Goal: Transaction & Acquisition: Purchase product/service

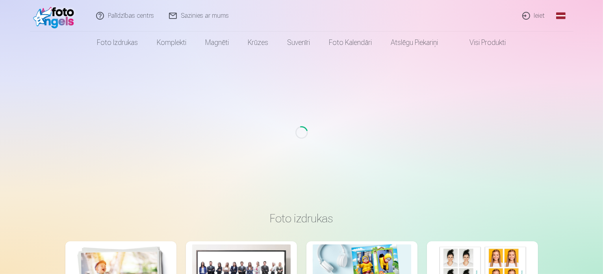
click at [539, 17] on link "Ieiet" at bounding box center [534, 16] width 38 height 32
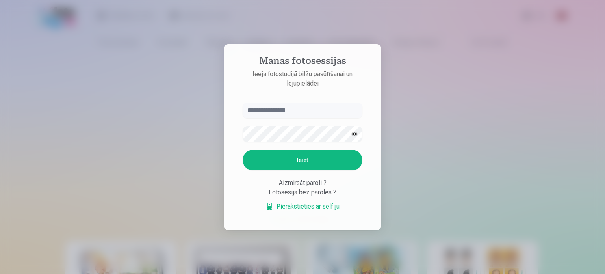
click at [311, 104] on input "text" at bounding box center [303, 110] width 120 height 16
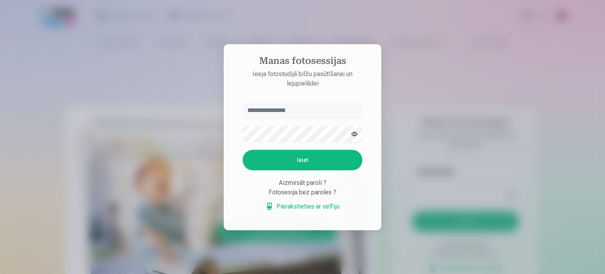
click at [309, 108] on input "text" at bounding box center [303, 110] width 120 height 16
type input "**********"
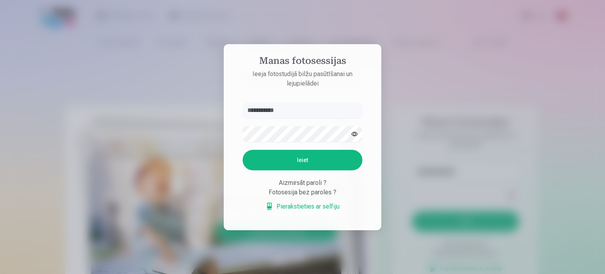
click at [350, 135] on button "button" at bounding box center [354, 133] width 15 height 15
click at [337, 157] on button "Ieiet" at bounding box center [303, 160] width 120 height 20
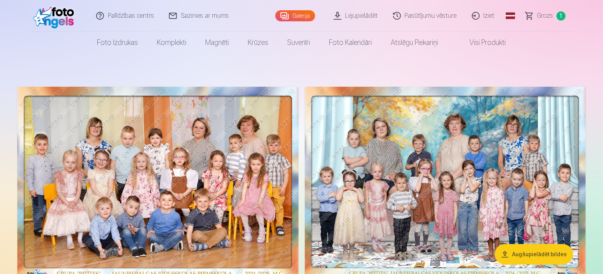
click at [543, 13] on span "Grozs" at bounding box center [545, 15] width 16 height 9
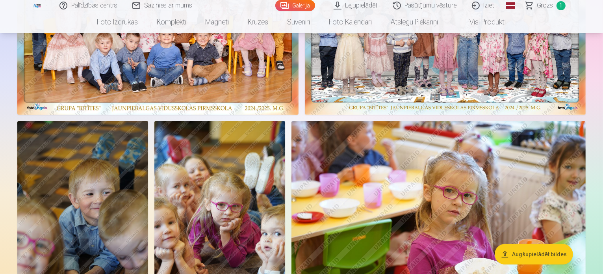
scroll to position [315, 0]
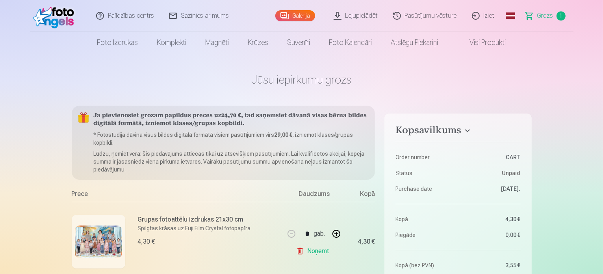
click at [296, 15] on link "Galerija" at bounding box center [295, 15] width 40 height 11
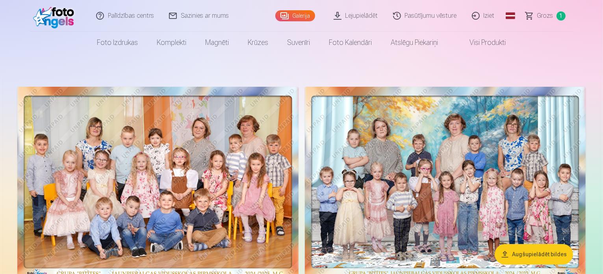
click at [552, 17] on span "Grozs" at bounding box center [545, 15] width 16 height 9
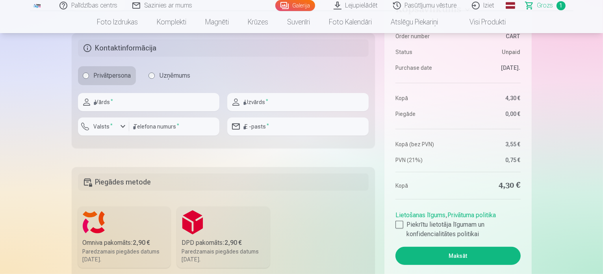
scroll to position [276, 0]
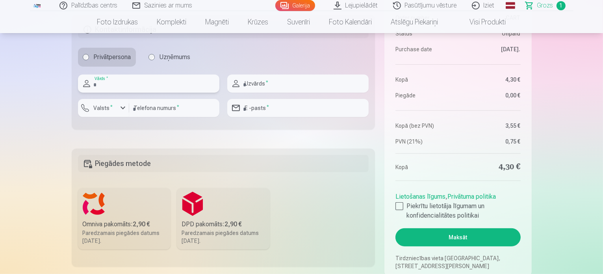
click at [146, 82] on input "text" at bounding box center [148, 83] width 141 height 18
type input "*"
type input "********"
click at [309, 86] on input "text" at bounding box center [297, 83] width 141 height 18
type input "*********"
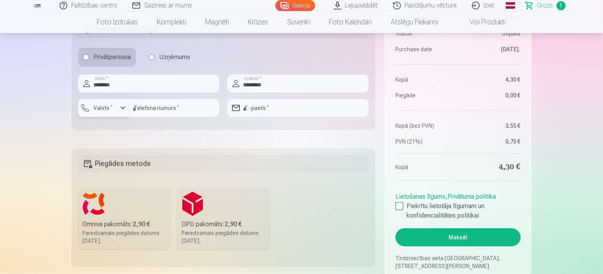
click at [112, 105] on label "Valsts *" at bounding box center [104, 108] width 26 height 8
click at [113, 130] on div "+371" at bounding box center [108, 126] width 16 height 9
click at [151, 108] on input "number" at bounding box center [174, 108] width 90 height 18
type input "********"
click at [276, 100] on input "email" at bounding box center [297, 108] width 141 height 18
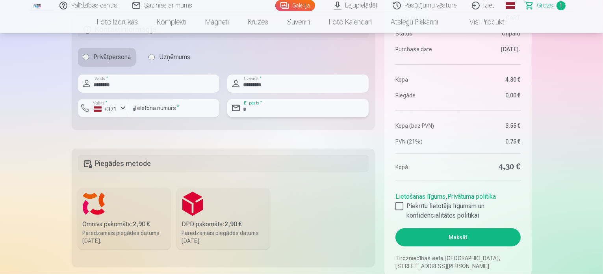
type input "**********"
click at [233, 203] on label "DPD pakomāts : 2,90 € Paredzamais piegādes datums 20.09.2025." at bounding box center [223, 218] width 93 height 61
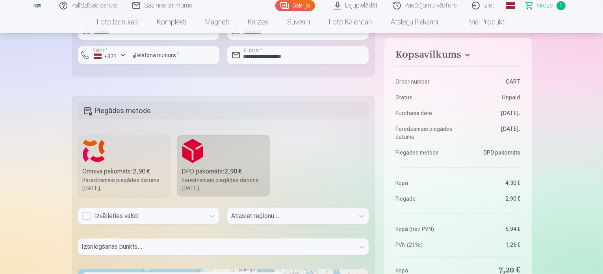
scroll to position [355, 0]
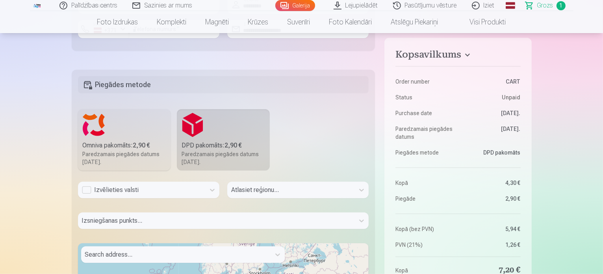
click at [85, 191] on div "Izvēlieties valsti" at bounding box center [141, 189] width 119 height 9
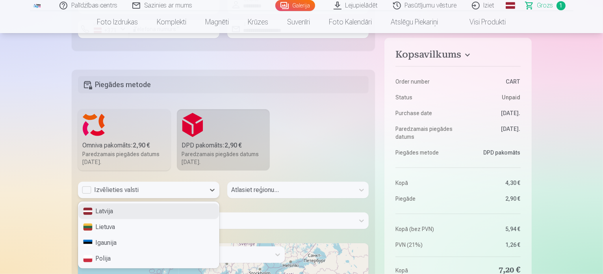
click at [100, 213] on div "Latvija" at bounding box center [148, 211] width 141 height 16
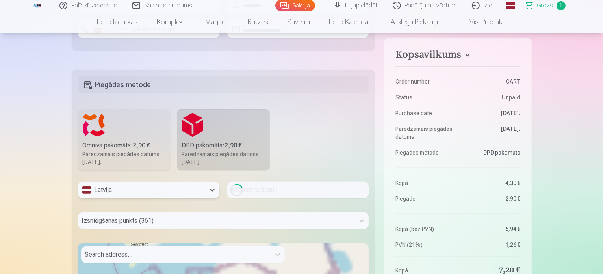
click at [255, 187] on div "Loading..." at bounding box center [297, 190] width 141 height 17
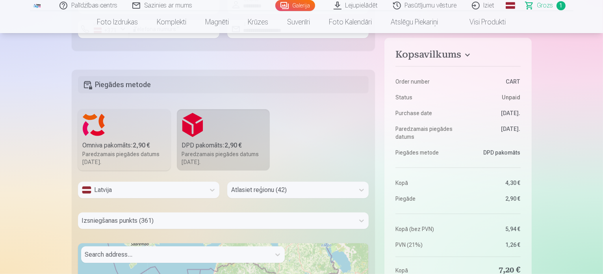
click at [244, 187] on div "Atlasiet reģionu (42)" at bounding box center [297, 190] width 141 height 17
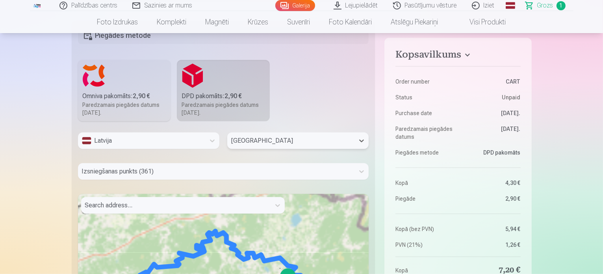
type input "*"
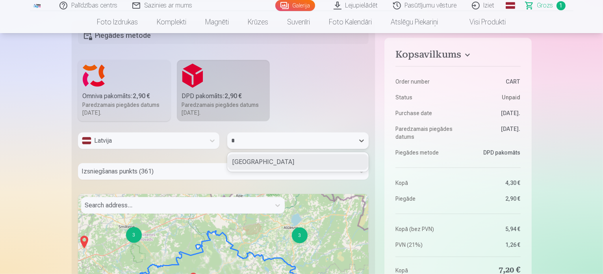
drag, startPoint x: 249, startPoint y: 162, endPoint x: 243, endPoint y: 163, distance: 6.0
click at [249, 162] on div "Cēsu novads" at bounding box center [298, 162] width 141 height 16
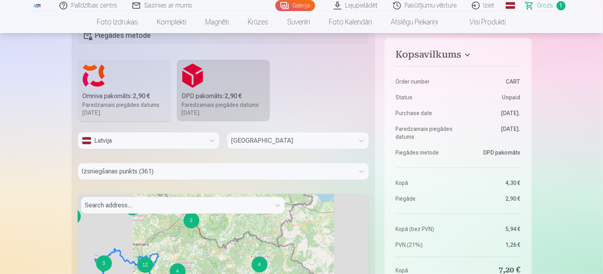
click at [219, 184] on div at bounding box center [223, 183] width 291 height 6
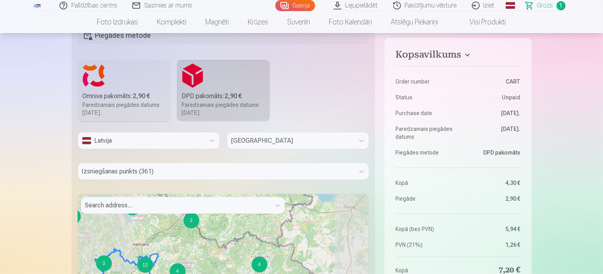
click at [215, 178] on div "Izsniegšanas punkts (361)" at bounding box center [223, 171] width 291 height 17
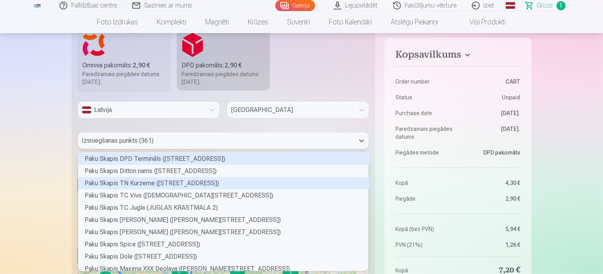
scroll to position [116, 288]
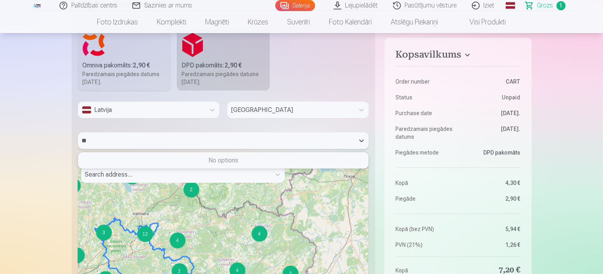
type input "*"
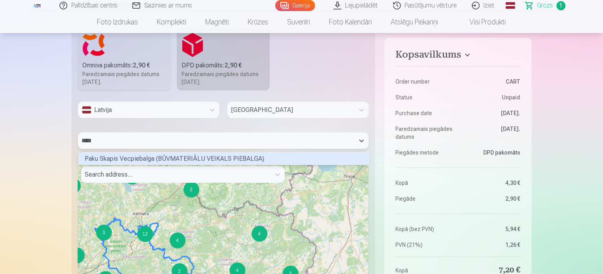
scroll to position [10, 288]
type input "*****"
click at [188, 156] on div "Paku Skapis Vecpiebalga (BŪVMATERIĀLU VEIKALS PIEBALGA)" at bounding box center [223, 158] width 291 height 12
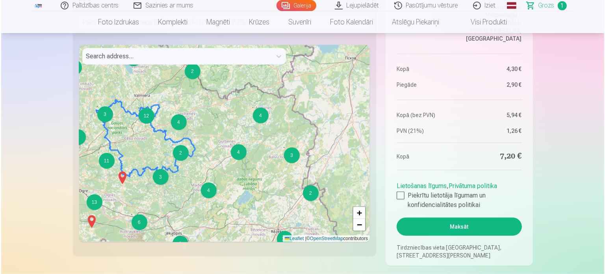
scroll to position [592, 0]
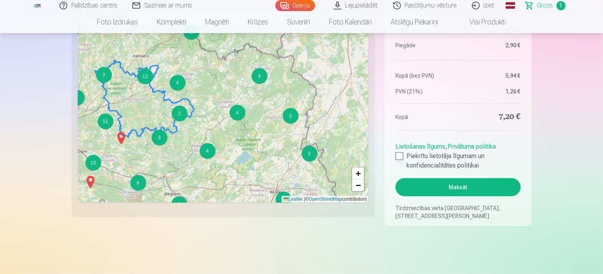
drag, startPoint x: 402, startPoint y: 157, endPoint x: 409, endPoint y: 161, distance: 7.8
click at [402, 157] on div at bounding box center [400, 156] width 8 height 8
click at [440, 192] on button "Maksāt" at bounding box center [458, 187] width 125 height 18
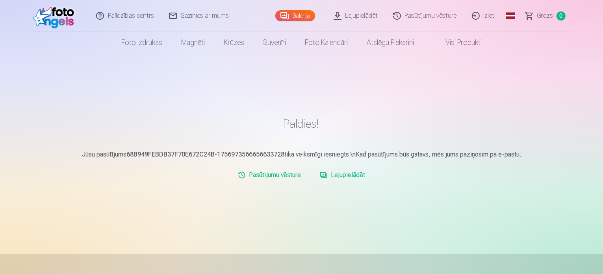
click at [553, 18] on span "Grozs" at bounding box center [545, 15] width 16 height 9
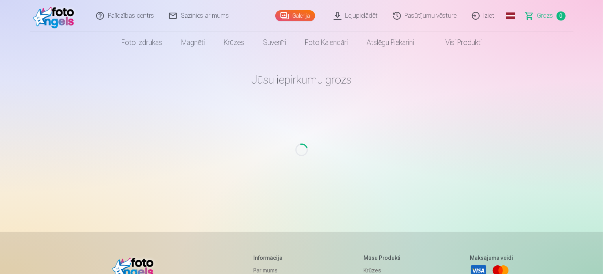
click at [553, 18] on span "Grozs" at bounding box center [545, 15] width 16 height 9
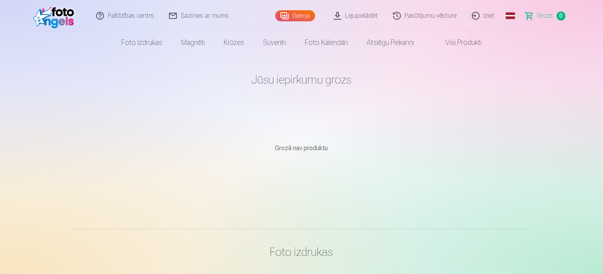
click at [551, 17] on span "Grozs" at bounding box center [545, 15] width 16 height 9
click at [422, 17] on link "Pasūtījumu vēsture" at bounding box center [425, 16] width 79 height 32
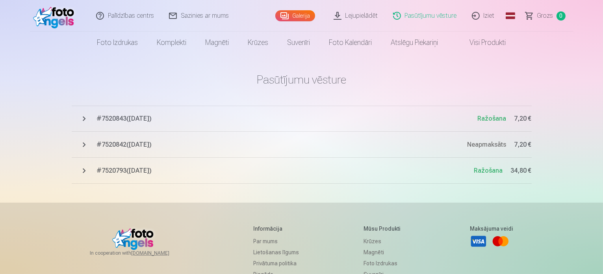
click at [200, 146] on span "# 7520842 ( [DATE] )" at bounding box center [282, 144] width 371 height 9
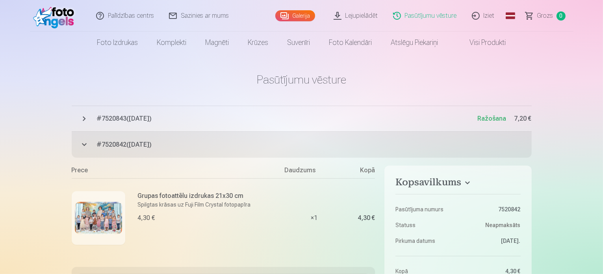
click at [223, 113] on button "# 7520843 ( [DATE] ) Ražošana 7,20 €" at bounding box center [302, 119] width 460 height 26
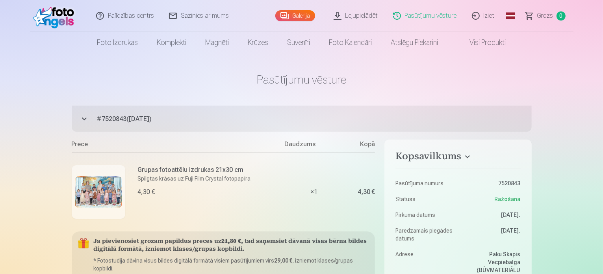
click at [223, 113] on button "# 7520843 ( [DATE] ) Ražošana 7,20 €" at bounding box center [302, 119] width 460 height 26
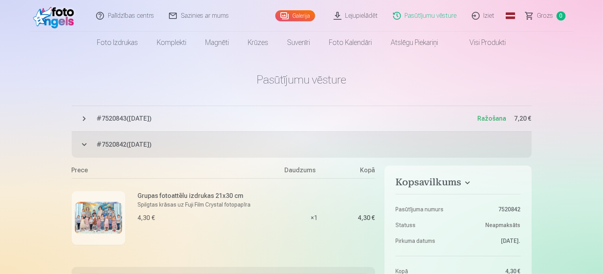
click at [223, 113] on button "# 7520843 ( [DATE] ) Ražošana 7,20 €" at bounding box center [302, 119] width 460 height 26
